Goal: Task Accomplishment & Management: Use online tool/utility

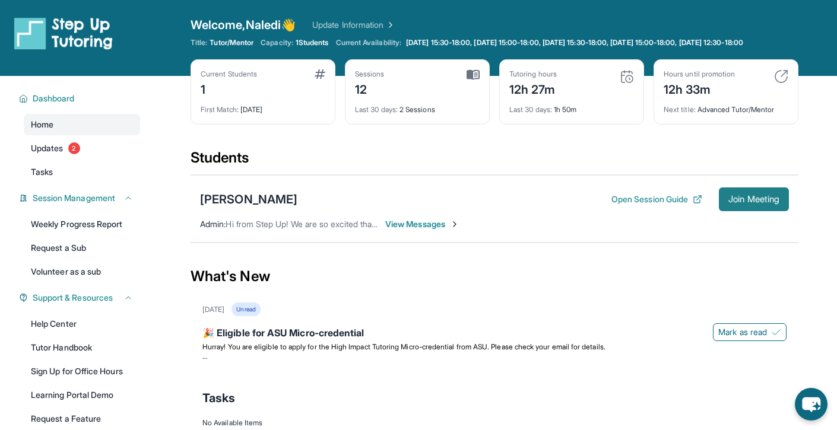
click at [743, 211] on button "Join Meeting" at bounding box center [754, 200] width 70 height 24
